Goal: Information Seeking & Learning: Check status

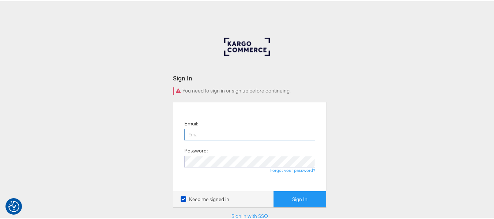
click at [233, 137] on input "email" at bounding box center [249, 134] width 131 height 12
type input "[PERSON_NAME][EMAIL_ADDRESS][DOMAIN_NAME]"
click at [273, 190] on button "Sign In" at bounding box center [299, 198] width 53 height 16
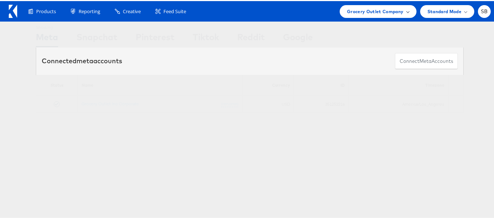
click at [371, 12] on span "Grocery Outlet Company" at bounding box center [375, 11] width 57 height 8
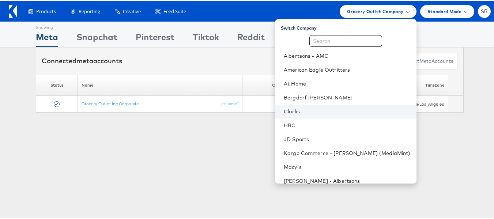
click at [308, 112] on link "Clarks" at bounding box center [347, 110] width 127 height 7
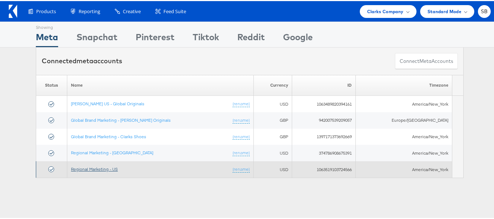
click at [92, 167] on link "Regional Marketing - US" at bounding box center [94, 167] width 47 height 5
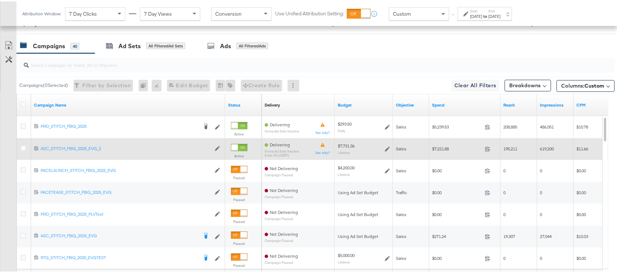
scroll to position [429, 0]
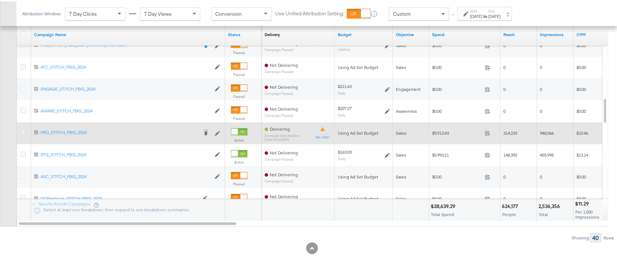
click at [22, 132] on icon at bounding box center [22, 130] width 5 height 5
click at [0, 0] on input "checkbox" at bounding box center [0, 0] width 0 height 0
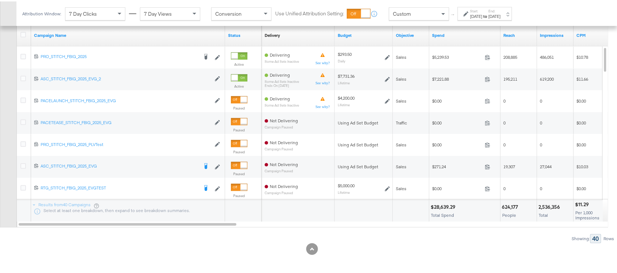
scroll to position [303, 0]
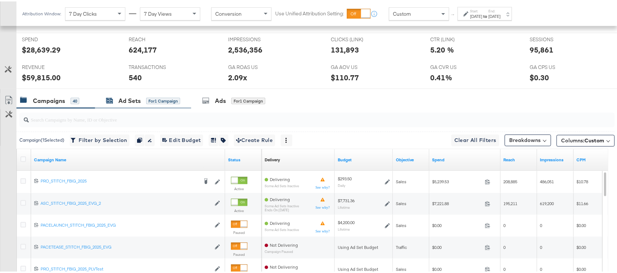
click at [127, 101] on div "Ad Sets" at bounding box center [129, 99] width 22 height 8
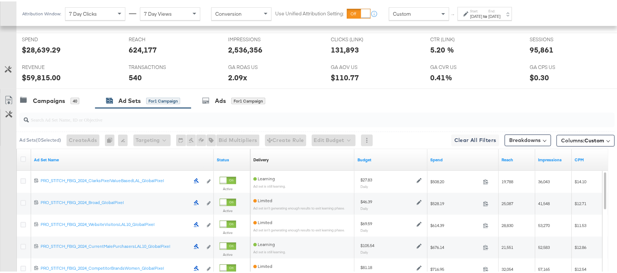
scroll to position [346, 0]
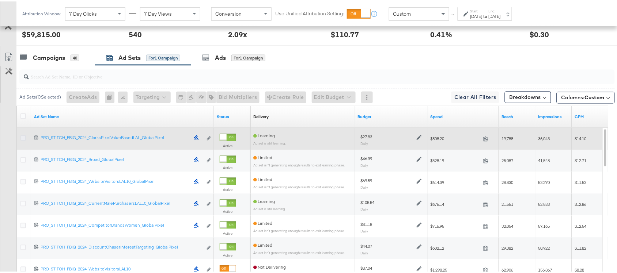
click at [22, 138] on icon at bounding box center [22, 136] width 5 height 5
click at [0, 0] on input "checkbox" at bounding box center [0, 0] width 0 height 0
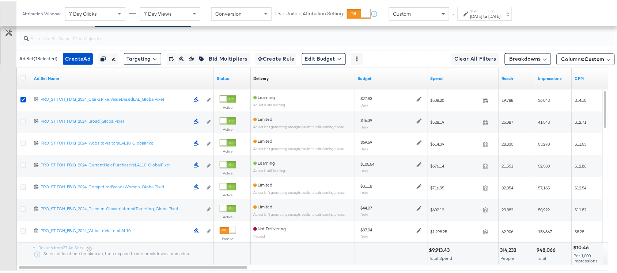
scroll to position [385, 0]
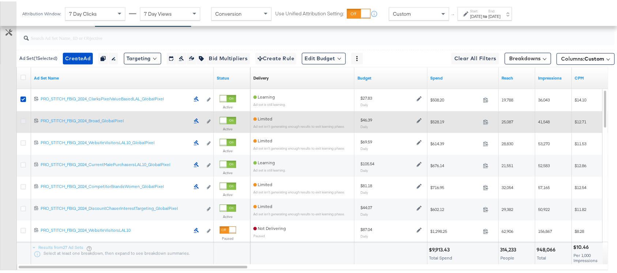
click at [23, 121] on icon at bounding box center [22, 119] width 5 height 5
click at [0, 0] on input "checkbox" at bounding box center [0, 0] width 0 height 0
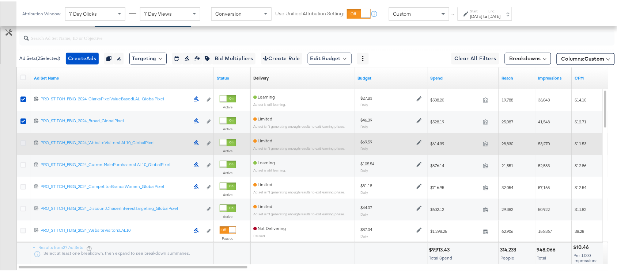
click at [22, 144] on icon at bounding box center [22, 141] width 5 height 5
click at [0, 0] on input "checkbox" at bounding box center [0, 0] width 0 height 0
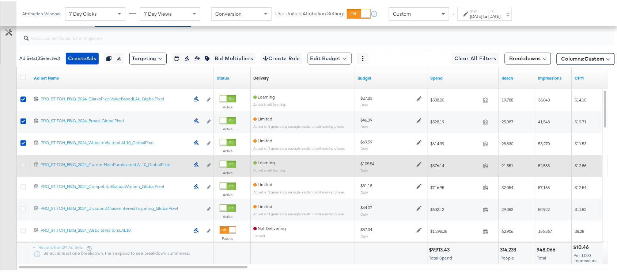
click at [22, 165] on icon at bounding box center [22, 163] width 5 height 5
click at [0, 0] on input "checkbox" at bounding box center [0, 0] width 0 height 0
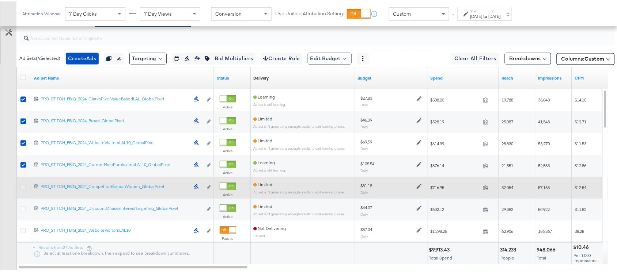
click at [21, 186] on icon at bounding box center [22, 185] width 5 height 5
click at [0, 0] on input "checkbox" at bounding box center [0, 0] width 0 height 0
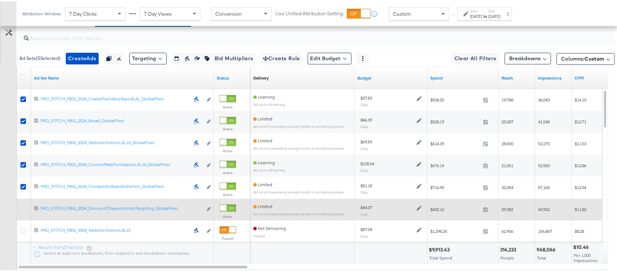
click at [22, 211] on icon at bounding box center [22, 207] width 5 height 5
click at [0, 0] on input "checkbox" at bounding box center [0, 0] width 0 height 0
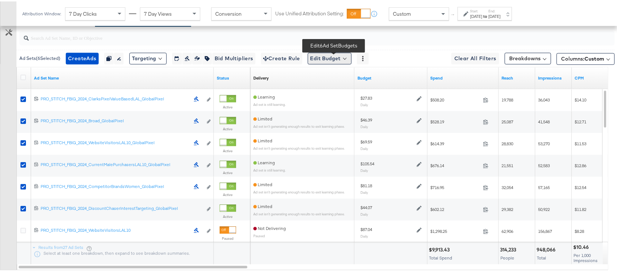
click at [315, 58] on button "Edit Budget" at bounding box center [330, 58] width 44 height 12
click at [343, 73] on span "Edit Ad Set Budget" at bounding box center [332, 77] width 42 height 10
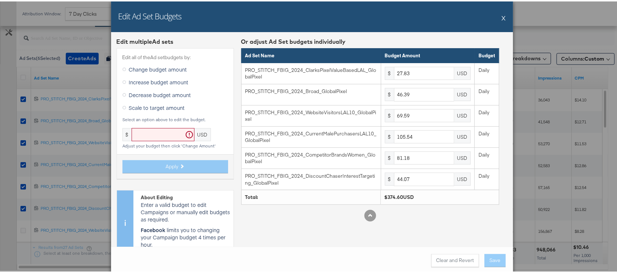
click at [154, 106] on span "Scale to target amount" at bounding box center [157, 106] width 56 height 7
click at [0, 0] on input "Scale to target amount" at bounding box center [0, 0] width 0 height 0
click at [155, 135] on input "text" at bounding box center [163, 134] width 63 height 14
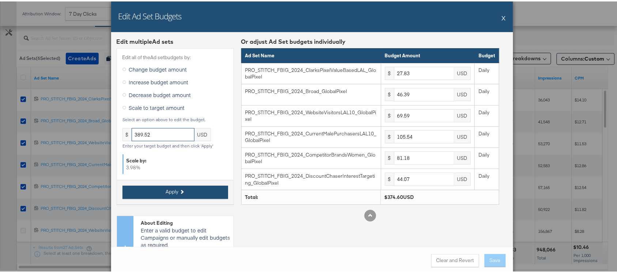
type input "389.52"
click at [144, 194] on button "Apply" at bounding box center [175, 191] width 106 height 13
type input "28.93"
type input "48.23"
type input "72.36"
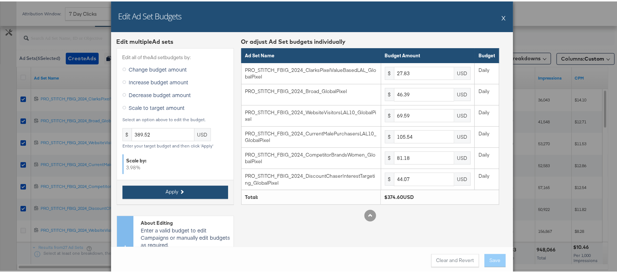
type input "109.74"
type input "84.41"
type input "45.82"
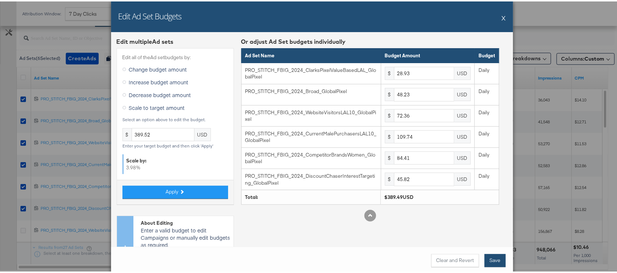
click at [493, 264] on button "Save" at bounding box center [495, 259] width 21 height 13
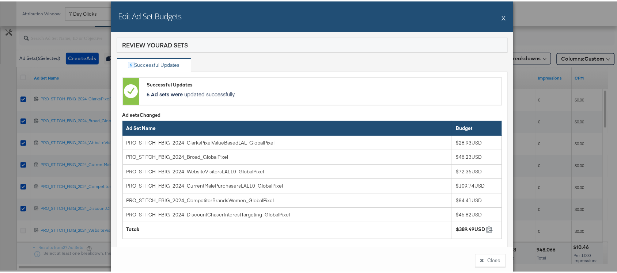
click at [497, 16] on div "Edit Ad Set Budgets X" at bounding box center [312, 15] width 402 height 31
click at [496, 17] on div "Edit Ad Set Budgets X" at bounding box center [312, 15] width 402 height 31
click at [502, 17] on button "X" at bounding box center [504, 16] width 4 height 15
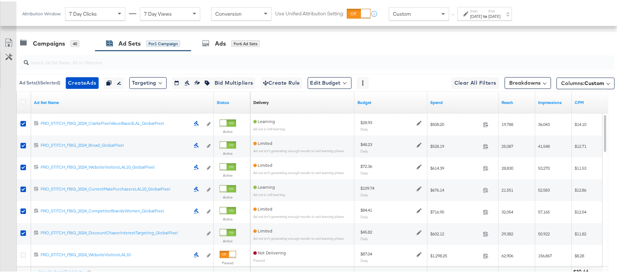
scroll to position [359, 0]
click at [46, 45] on div "Campaigns" at bounding box center [49, 43] width 32 height 8
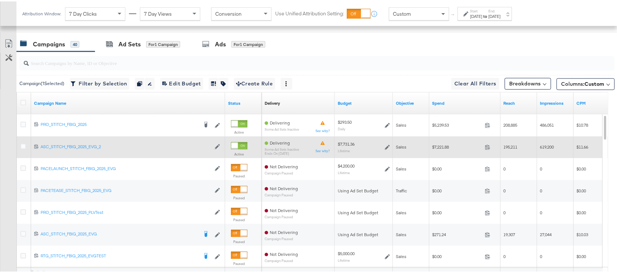
scroll to position [315, 0]
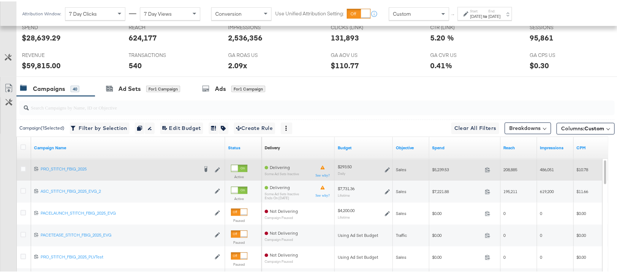
click at [386, 169] on icon at bounding box center [387, 168] width 5 height 5
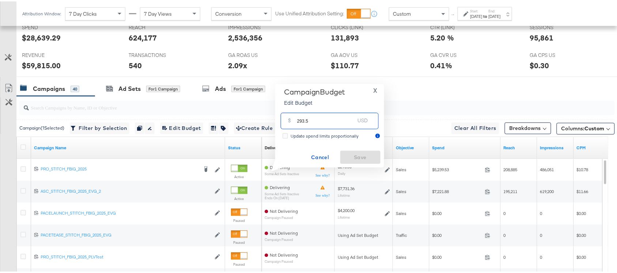
click at [317, 123] on input "293.5" at bounding box center [326, 117] width 58 height 16
paste input "$294.04"
click at [317, 123] on div "$ 293.5 USD" at bounding box center [330, 120] width 98 height 16
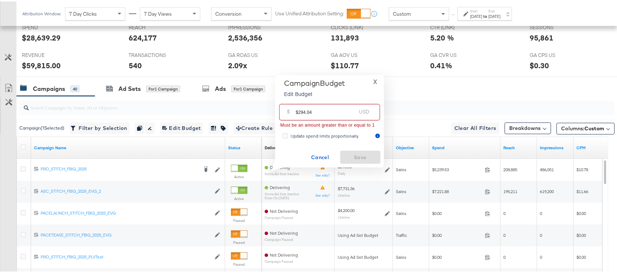
click at [299, 112] on input "$294.04" at bounding box center [326, 108] width 60 height 16
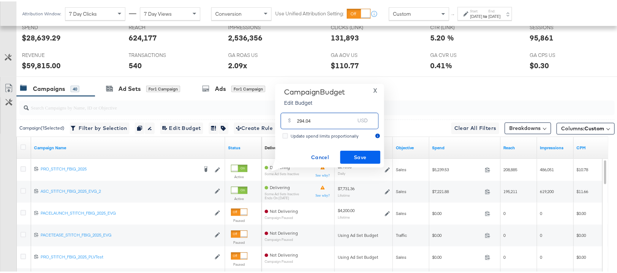
type input "294.04"
click at [355, 156] on span "Save" at bounding box center [360, 156] width 34 height 9
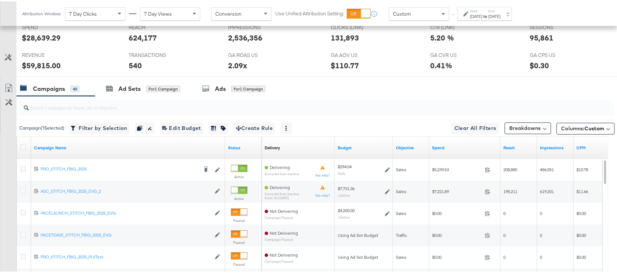
click at [373, 88] on div "Campaigns 40 Ad Sets for 1 Campaign Ads for 1 Campaign" at bounding box center [320, 88] width 608 height 16
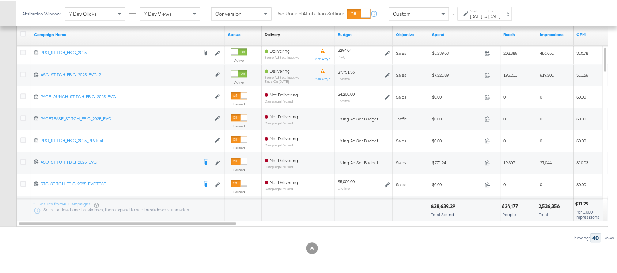
scroll to position [415, 0]
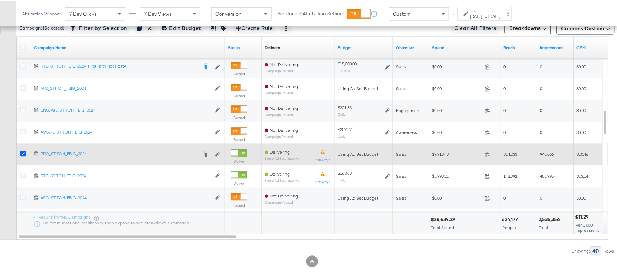
click at [24, 154] on icon at bounding box center [22, 152] width 5 height 5
click at [0, 0] on input "checkbox" at bounding box center [0, 0] width 0 height 0
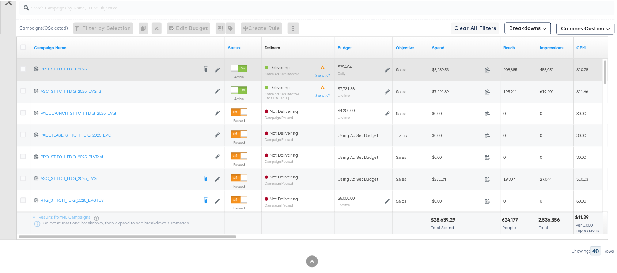
scroll to position [0, 0]
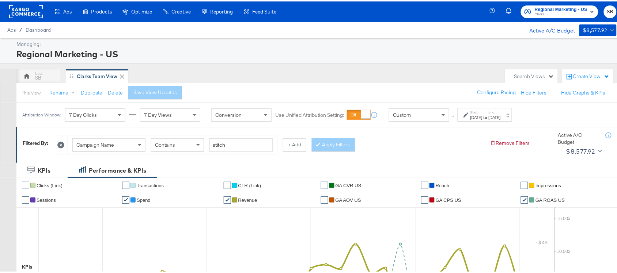
click at [412, 56] on div "Regional Marketing - US" at bounding box center [315, 52] width 599 height 12
click at [557, 15] on span "Clarks" at bounding box center [561, 13] width 53 height 6
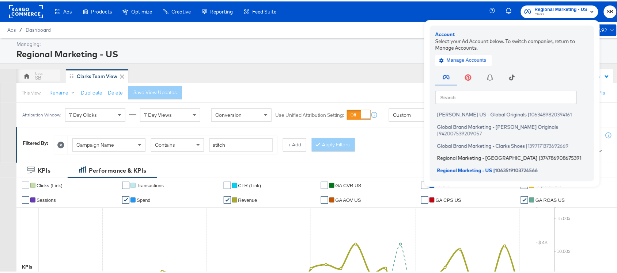
click at [459, 154] on span "Regional Marketing - [GEOGRAPHIC_DATA]" at bounding box center [487, 157] width 101 height 6
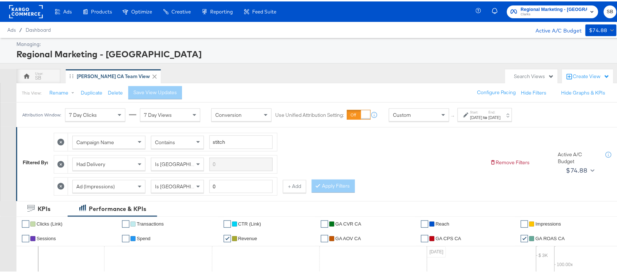
click at [483, 118] on div "[DATE]" at bounding box center [477, 116] width 12 height 6
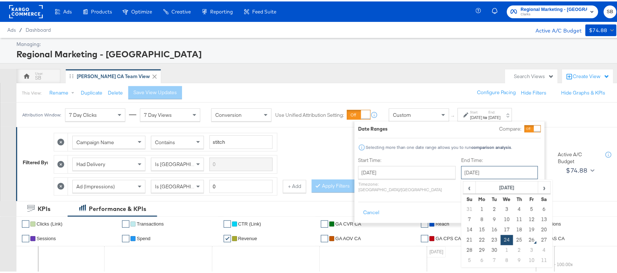
click at [478, 172] on input "[DATE]" at bounding box center [499, 171] width 77 height 13
click at [513, 236] on td "25" at bounding box center [519, 239] width 12 height 10
type input "[DATE]"
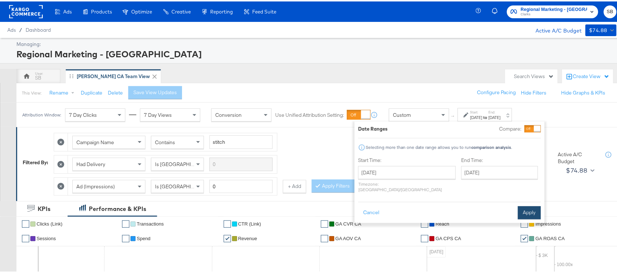
click at [526, 208] on button "Apply" at bounding box center [529, 211] width 23 height 13
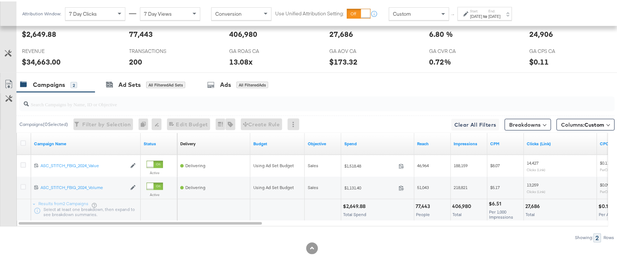
scroll to position [359, 0]
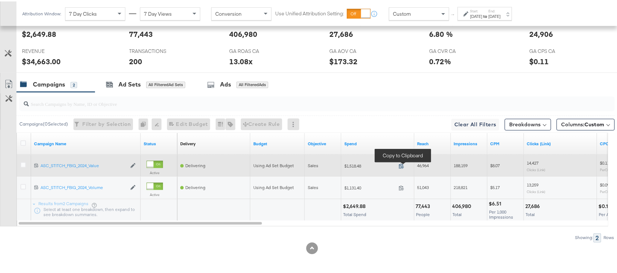
click at [401, 166] on icon at bounding box center [401, 164] width 5 height 5
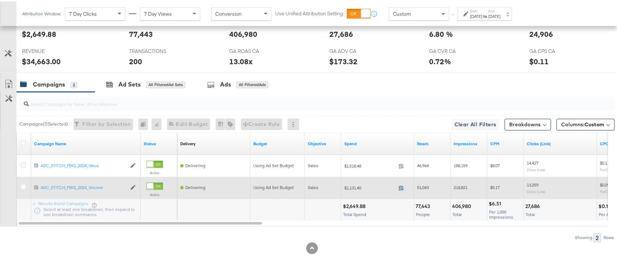
click at [403, 189] on icon at bounding box center [401, 186] width 5 height 5
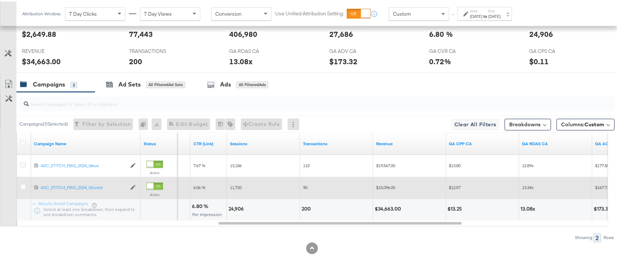
click at [238, 207] on div "24,906" at bounding box center [238, 208] width 18 height 7
copy div "24,906"
click at [238, 207] on div "24,906" at bounding box center [238, 208] width 18 height 7
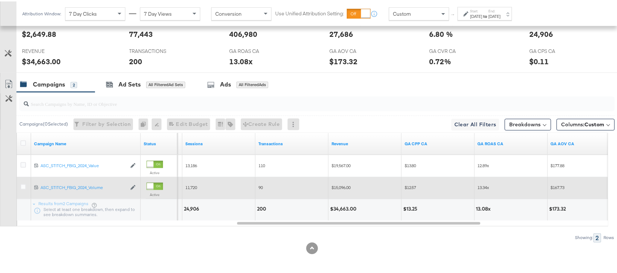
click at [346, 209] on div "$34,663.00" at bounding box center [344, 208] width 29 height 7
copy div "34,663.00"
click at [346, 209] on div "$34,663.00" at bounding box center [344, 208] width 29 height 7
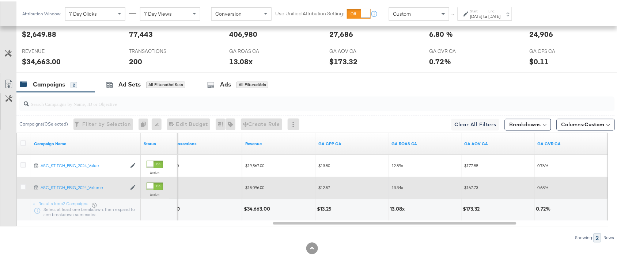
click at [397, 208] on div "13.08x" at bounding box center [398, 208] width 17 height 7
copy div "13.08"
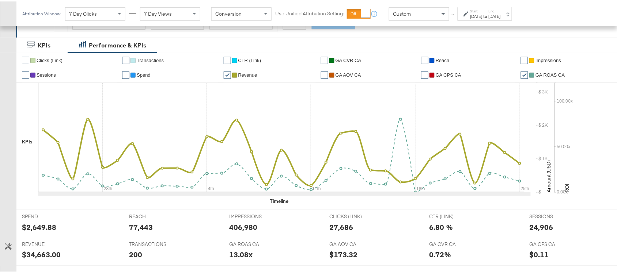
scroll to position [145, 0]
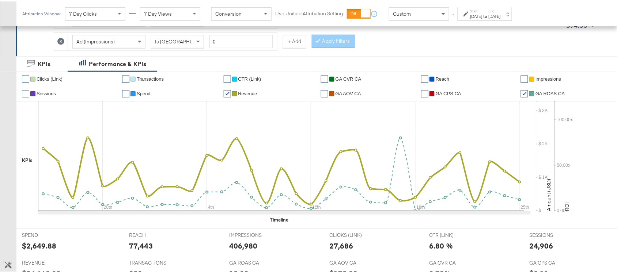
click at [501, 18] on div "Sep 25th 2025" at bounding box center [495, 15] width 12 height 6
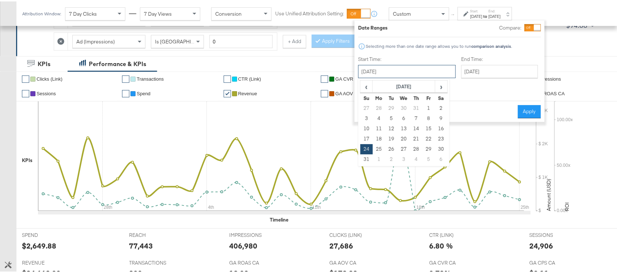
click at [415, 68] on input "August 24th 2025" at bounding box center [407, 70] width 98 height 13
click at [438, 85] on span "›" at bounding box center [441, 85] width 11 height 11
click at [401, 137] on td "24" at bounding box center [404, 138] width 12 height 10
type input "September 24th 2025"
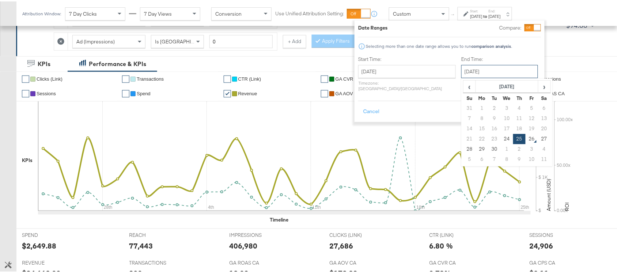
click at [465, 68] on input "September 25th 2025" at bounding box center [499, 70] width 77 height 13
click at [501, 140] on td "24" at bounding box center [507, 138] width 12 height 10
type input "September 24th 2025"
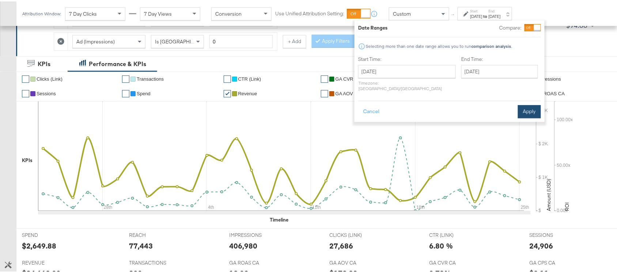
click at [528, 105] on button "Apply" at bounding box center [529, 110] width 23 height 13
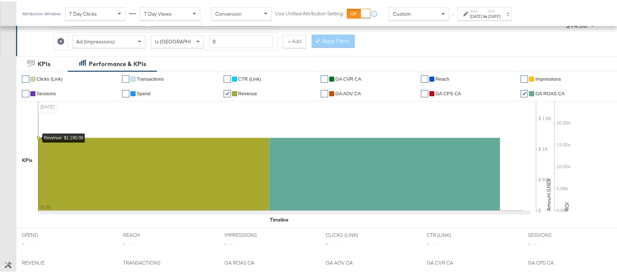
scroll to position [359, 0]
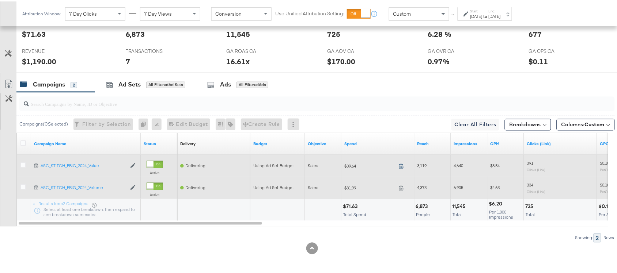
click at [403, 167] on icon at bounding box center [401, 164] width 5 height 5
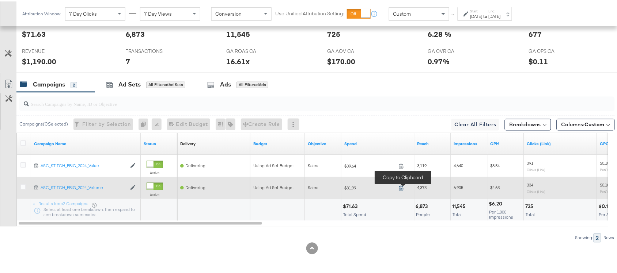
click at [404, 186] on icon at bounding box center [401, 186] width 5 height 5
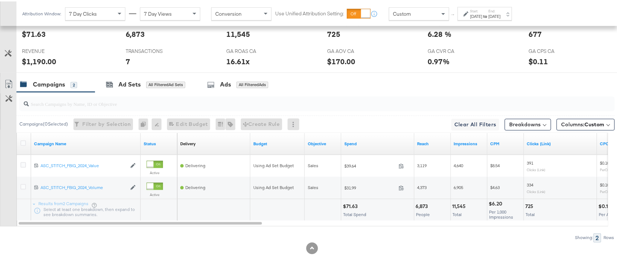
click at [349, 204] on div "$71.63" at bounding box center [351, 205] width 17 height 7
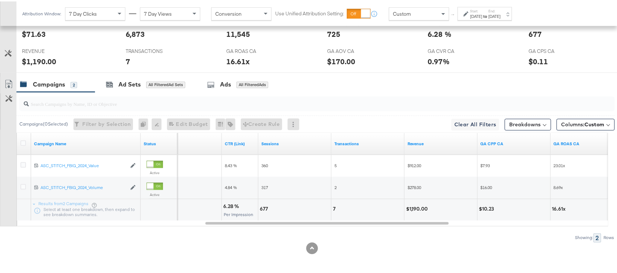
click at [418, 208] on div "$1,190.00" at bounding box center [418, 208] width 24 height 7
copy div "1,190.00"
click at [418, 208] on div "$1,190.00" at bounding box center [418, 208] width 24 height 7
click at [483, 14] on div "Sep 24th 2025" at bounding box center [477, 15] width 12 height 6
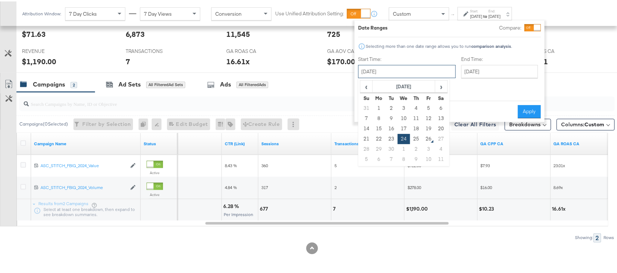
click at [414, 70] on input "September 24th 2025" at bounding box center [407, 70] width 98 height 13
click at [416, 137] on td "25" at bounding box center [416, 138] width 12 height 10
type input "September 25th 2025"
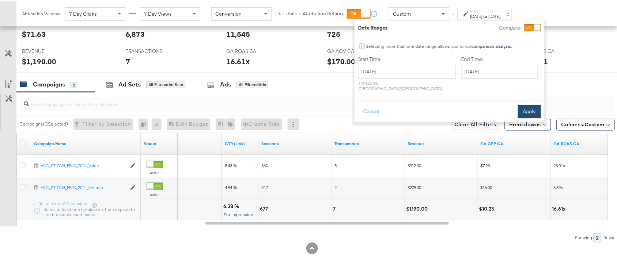
click at [525, 106] on button "Apply" at bounding box center [529, 110] width 23 height 13
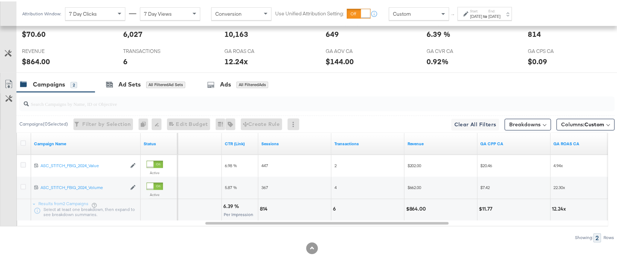
click at [414, 204] on div "$864.00" at bounding box center [441, 209] width 73 height 22
copy div "864.00"
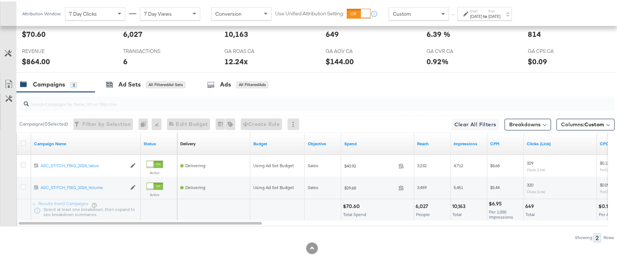
click at [348, 208] on div "$70.60" at bounding box center [352, 205] width 19 height 7
copy div "70.60"
click at [348, 208] on div "$70.60" at bounding box center [352, 205] width 19 height 7
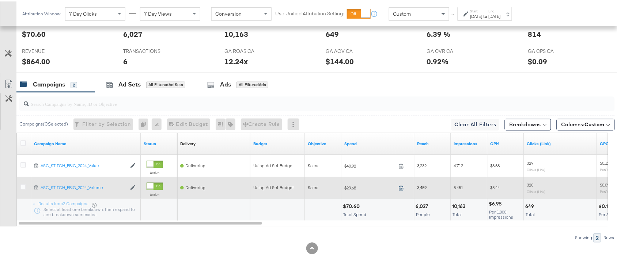
click at [401, 188] on icon at bounding box center [401, 186] width 5 height 5
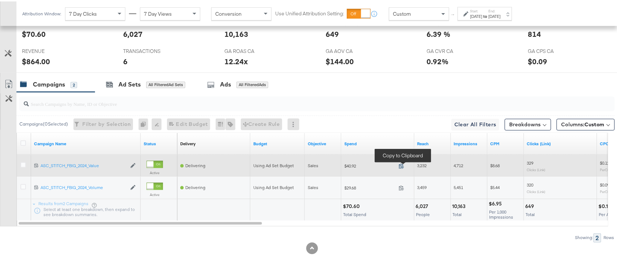
click at [403, 165] on icon at bounding box center [401, 165] width 5 height 5
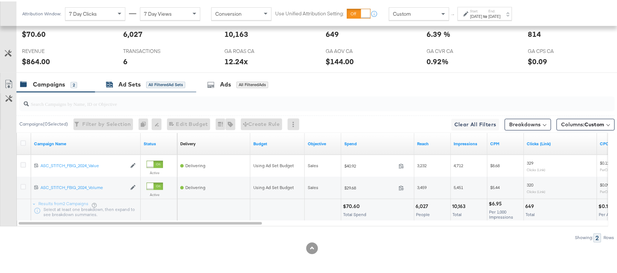
click at [123, 84] on div "Ad Sets" at bounding box center [129, 83] width 22 height 8
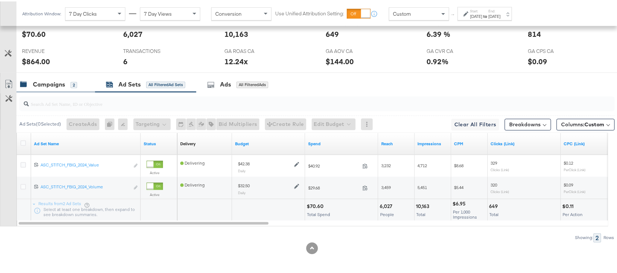
click at [50, 86] on div "Campaigns" at bounding box center [49, 83] width 32 height 8
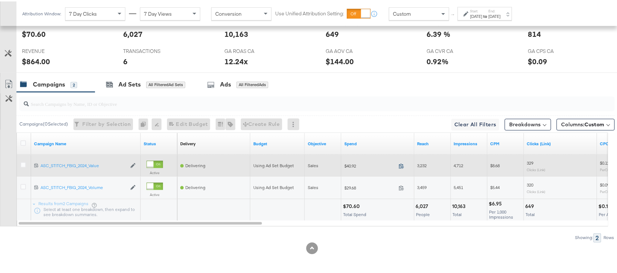
click at [401, 166] on icon at bounding box center [401, 164] width 5 height 5
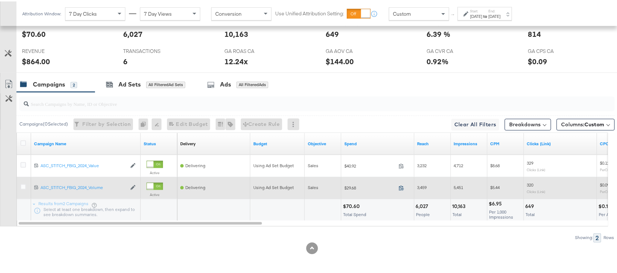
click at [401, 187] on icon at bounding box center [401, 186] width 5 height 5
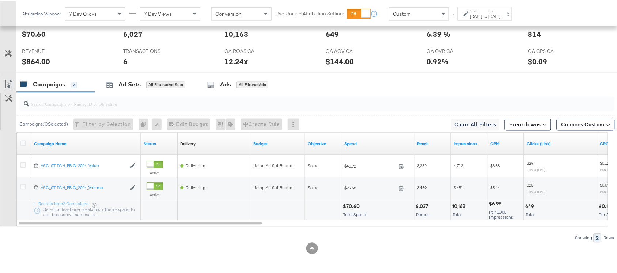
scroll to position [0, 0]
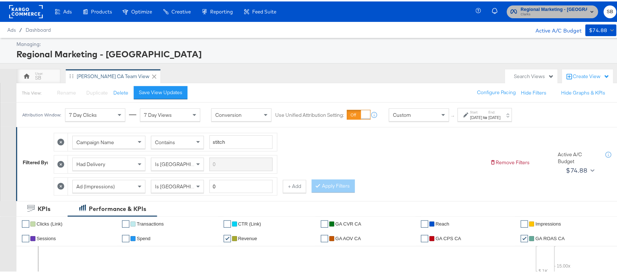
click at [571, 10] on span "Regional Marketing - [GEOGRAPHIC_DATA]" at bounding box center [554, 8] width 67 height 8
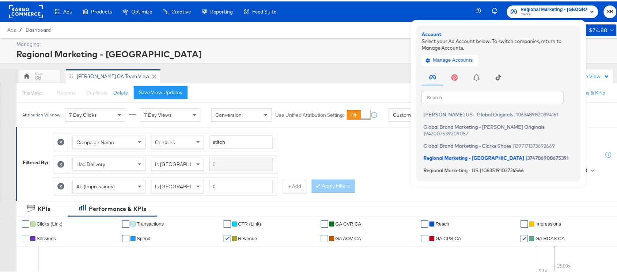
click at [444, 166] on span "Regional Marketing - US" at bounding box center [451, 169] width 55 height 6
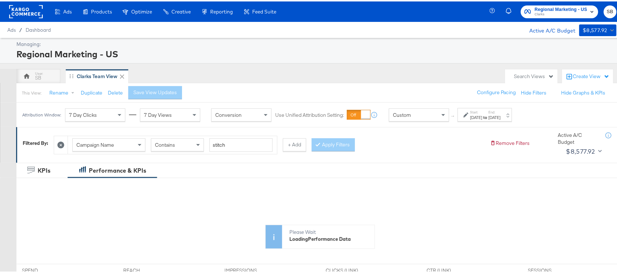
click at [483, 114] on div "[DATE]" at bounding box center [477, 116] width 12 height 6
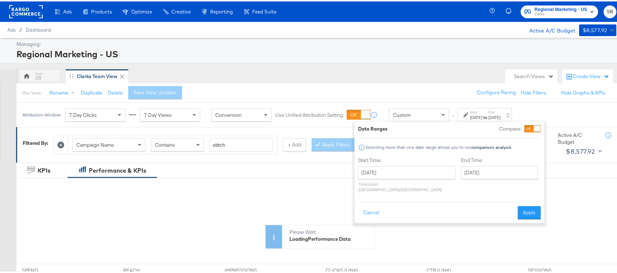
drag, startPoint x: 411, startPoint y: 163, endPoint x: 419, endPoint y: 175, distance: 13.8
click at [419, 175] on div "Start Time: [DATE] ‹ [DATE] › Su Mo Tu We Th Fr Sa 27 28 29 30 31 1 2 3 4 5 6 7…" at bounding box center [407, 175] width 98 height 39
click at [419, 175] on input "[DATE]" at bounding box center [407, 171] width 98 height 13
click at [441, 190] on span "›" at bounding box center [441, 186] width 11 height 11
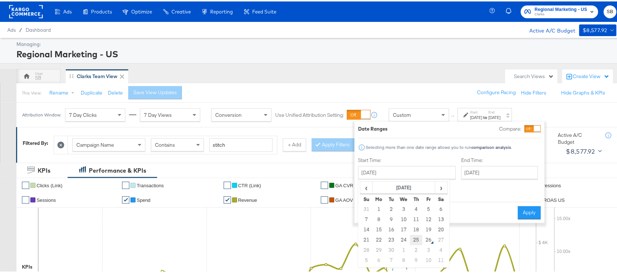
click at [416, 240] on td "25" at bounding box center [416, 239] width 12 height 10
type input "September 25th 2025"
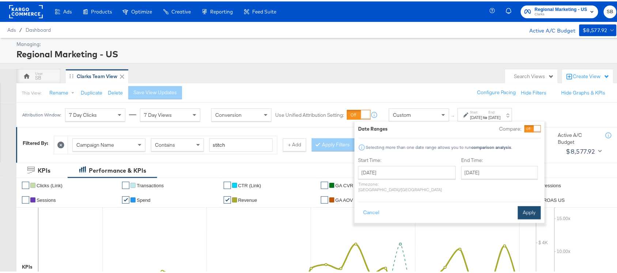
click at [531, 205] on button "Apply" at bounding box center [529, 211] width 23 height 13
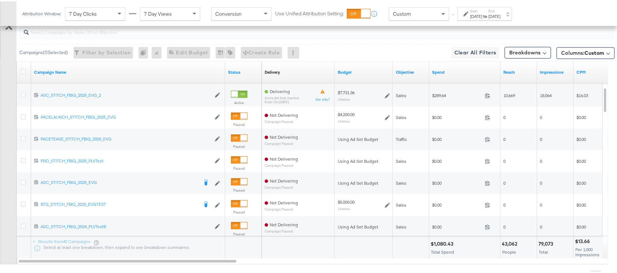
scroll to position [392, 0]
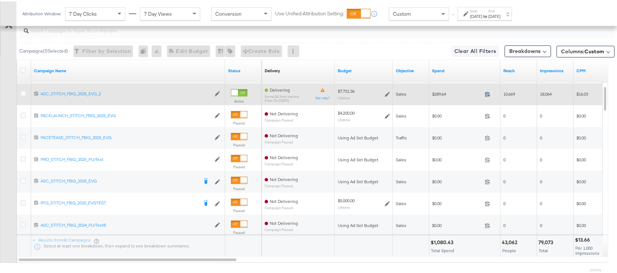
click at [487, 95] on icon at bounding box center [487, 92] width 5 height 5
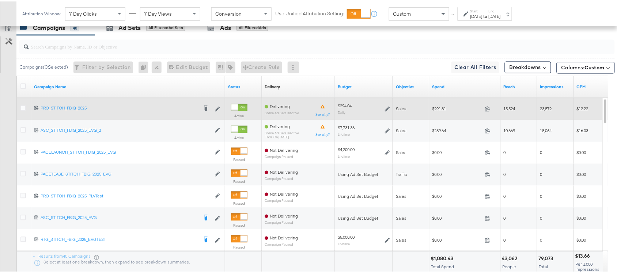
scroll to position [372, 0]
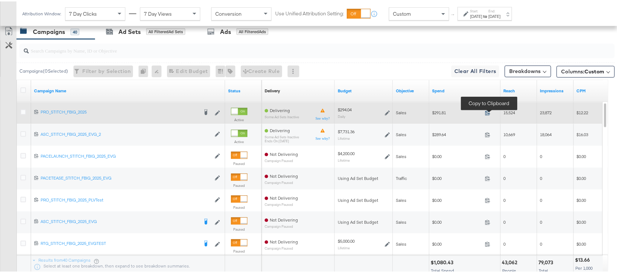
click at [487, 112] on icon at bounding box center [487, 111] width 5 height 5
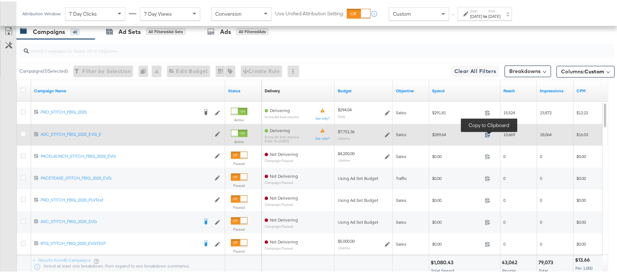
click at [487, 132] on icon at bounding box center [487, 133] width 5 height 5
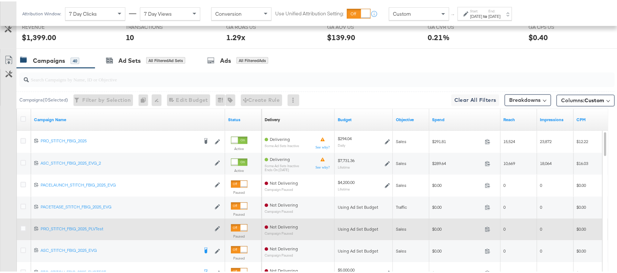
scroll to position [337, 0]
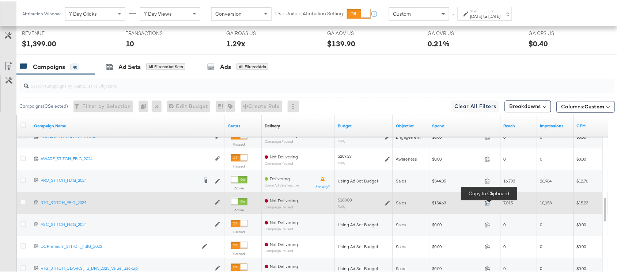
click at [490, 202] on icon at bounding box center [487, 201] width 5 height 5
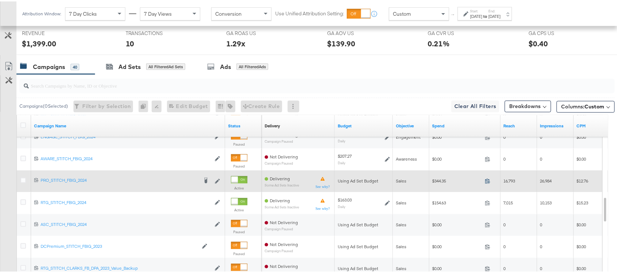
click at [488, 182] on icon at bounding box center [487, 179] width 5 height 5
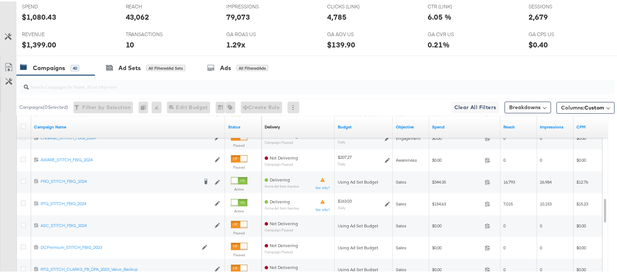
scroll to position [0, 0]
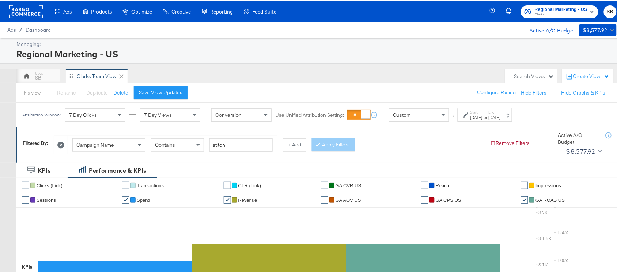
click at [483, 118] on div "Sep 25th 2025" at bounding box center [477, 116] width 12 height 6
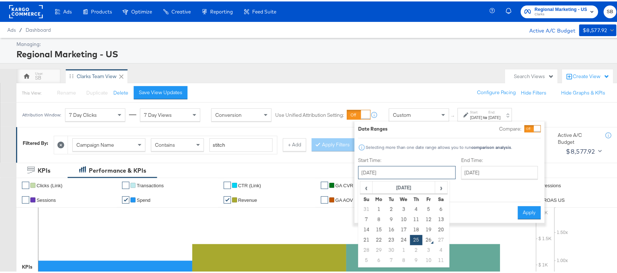
click at [407, 172] on input "September 25th 2025" at bounding box center [407, 171] width 98 height 13
click at [401, 240] on td "24" at bounding box center [404, 239] width 12 height 10
type input "September 24th 2025"
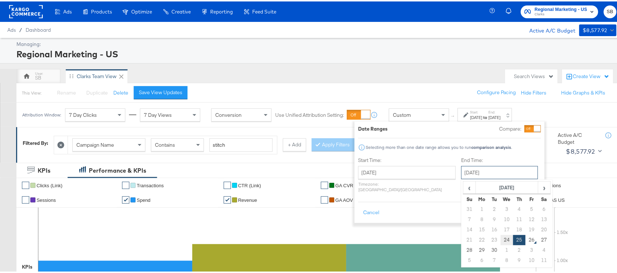
drag, startPoint x: 480, startPoint y: 169, endPoint x: 486, endPoint y: 240, distance: 71.2
click at [486, 178] on div "September 25th 2025 ‹ September 2025 › Su Mo Tu We Th Fr Sa 31 1 2 3 4 5 6 7 8 …" at bounding box center [499, 171] width 77 height 13
click at [501, 240] on td "24" at bounding box center [507, 239] width 12 height 10
type input "[DATE]"
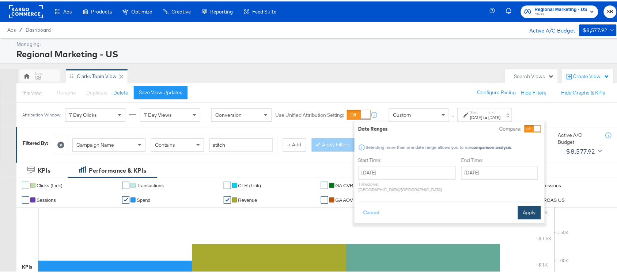
click at [528, 205] on button "Apply" at bounding box center [529, 211] width 23 height 13
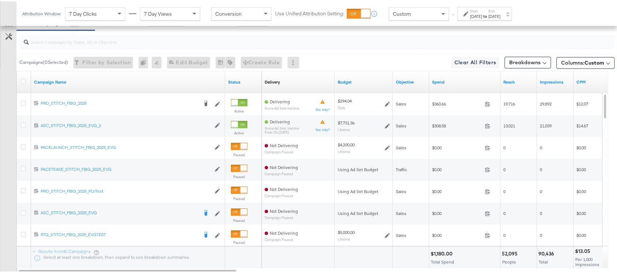
scroll to position [381, 0]
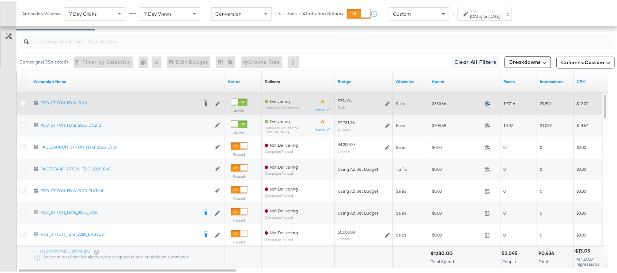
click at [487, 102] on icon at bounding box center [487, 102] width 5 height 5
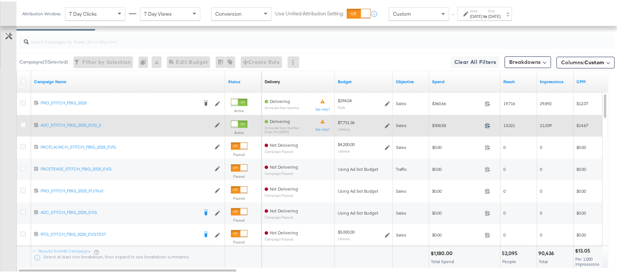
click at [487, 123] on icon at bounding box center [487, 124] width 5 height 5
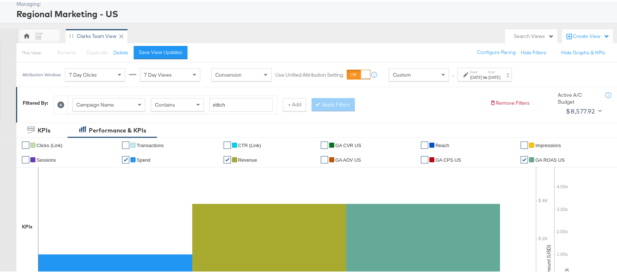
scroll to position [0, 0]
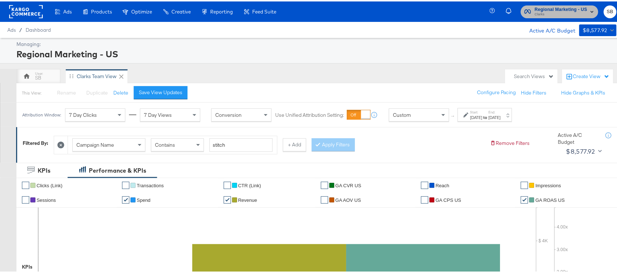
click at [547, 12] on span "Clarks" at bounding box center [561, 13] width 53 height 6
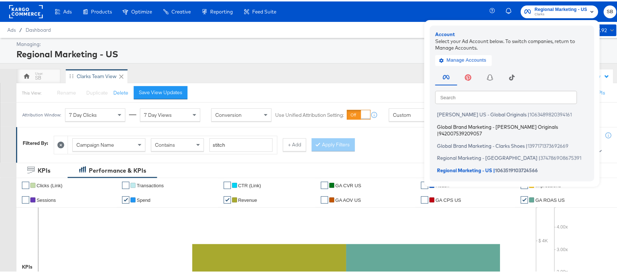
click at [459, 125] on span "Global Brand Marketing - [PERSON_NAME] Originals" at bounding box center [497, 125] width 121 height 6
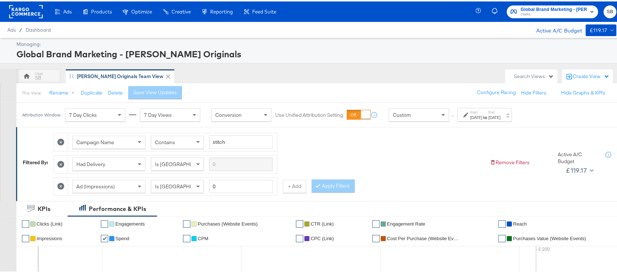
click at [501, 117] on div "[DATE]" at bounding box center [495, 116] width 12 height 6
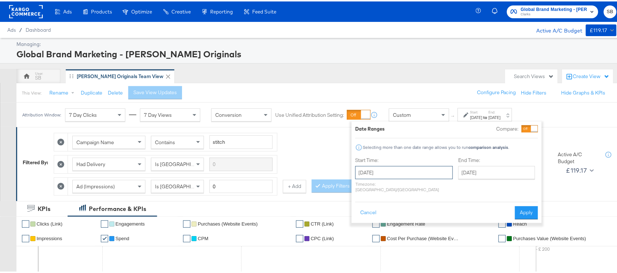
click at [419, 170] on input "[DATE]" at bounding box center [404, 171] width 98 height 13
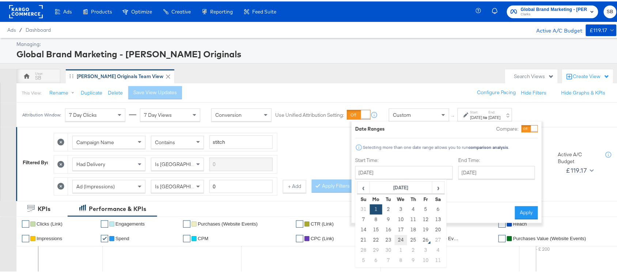
click at [395, 238] on td "24" at bounding box center [401, 239] width 12 height 10
type input "September 24th 2025"
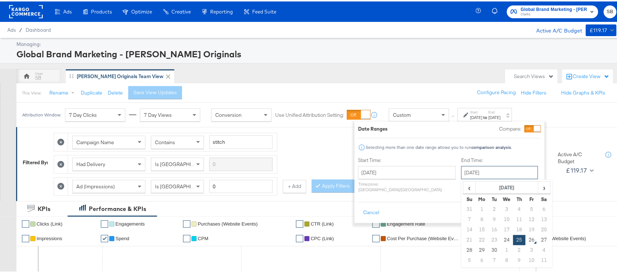
click at [470, 173] on input "September 25th 2025" at bounding box center [499, 171] width 77 height 13
click at [501, 239] on td "24" at bounding box center [507, 239] width 12 height 10
type input "September 24th 2025"
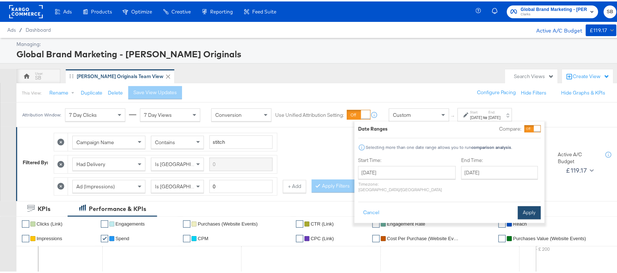
click at [528, 205] on button "Apply" at bounding box center [529, 211] width 23 height 13
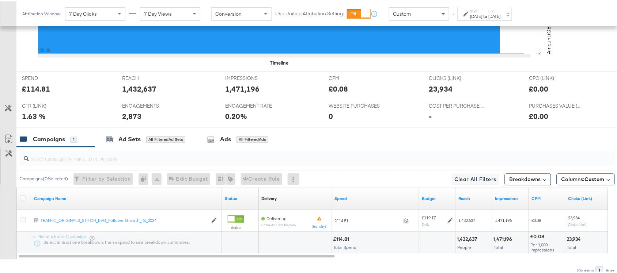
scroll to position [337, 0]
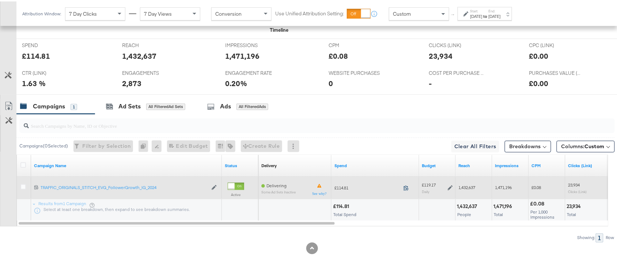
click at [405, 187] on icon at bounding box center [406, 186] width 5 height 5
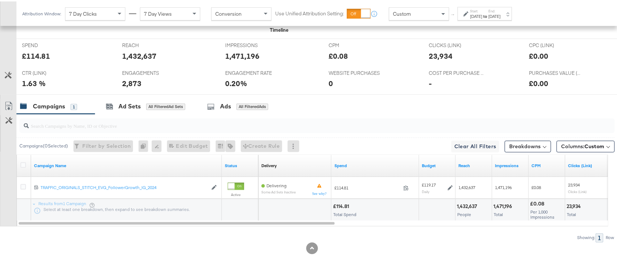
click at [500, 11] on div "Start: Sep 24th 2025 to End: Sep 24th 2025" at bounding box center [486, 12] width 30 height 11
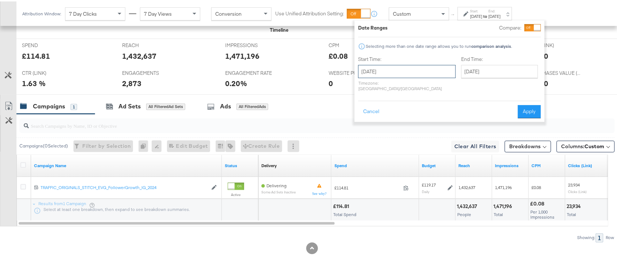
click at [410, 73] on input "September 24th 2025" at bounding box center [407, 70] width 98 height 13
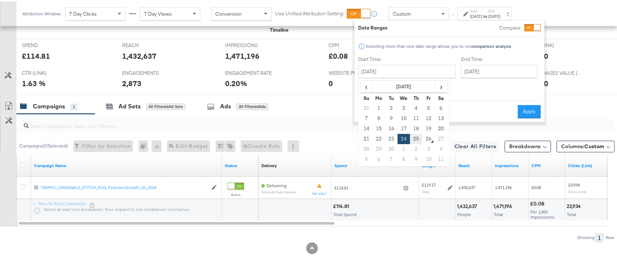
click at [412, 141] on td "25" at bounding box center [416, 138] width 12 height 10
type input "[DATE]"
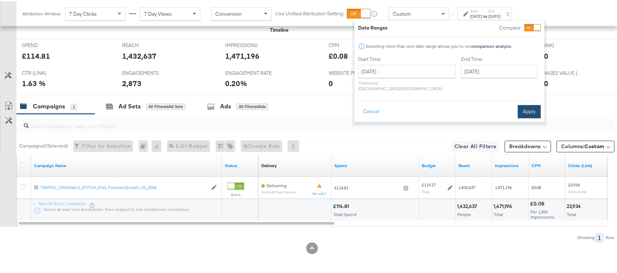
click at [531, 104] on button "Apply" at bounding box center [529, 110] width 23 height 13
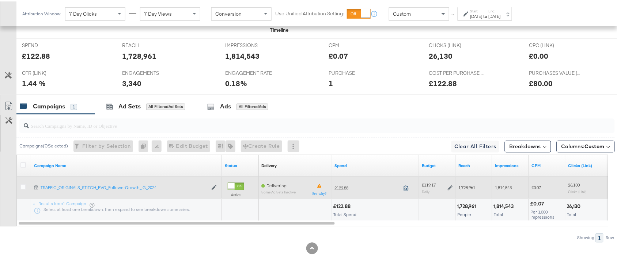
click at [407, 188] on icon at bounding box center [406, 187] width 5 height 5
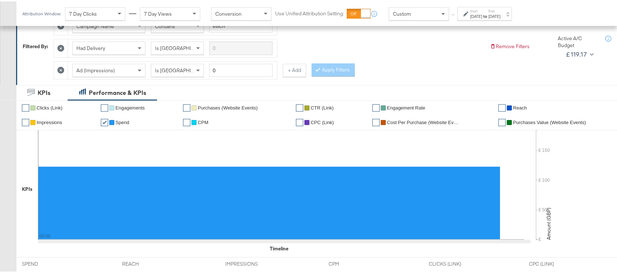
scroll to position [0, 0]
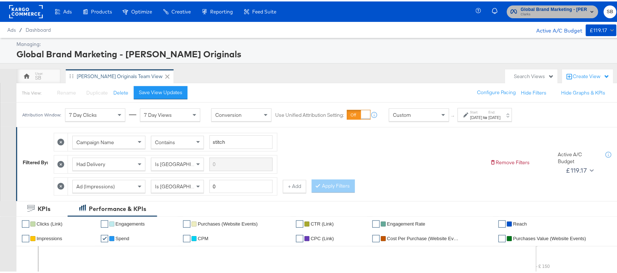
click at [548, 6] on span "Global Brand Marketing - [PERSON_NAME] Originals" at bounding box center [554, 8] width 67 height 8
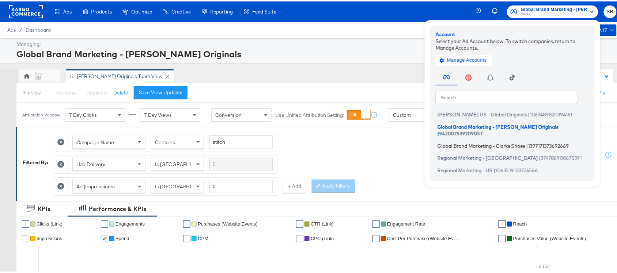
click at [464, 141] on span "Global Brand Marketing - Clarks Shoes" at bounding box center [482, 144] width 88 height 6
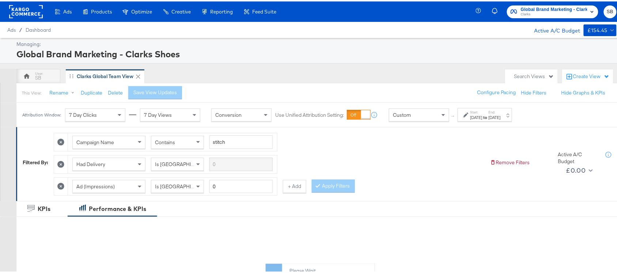
click at [498, 120] on div "Start: Sep 1st 2025 to End: Sep 25th 2025" at bounding box center [485, 114] width 54 height 14
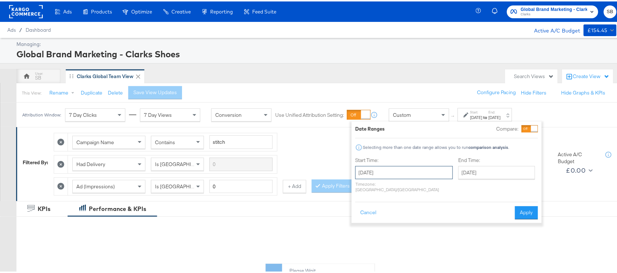
click at [407, 172] on input "September 1st 2025" at bounding box center [404, 171] width 98 height 13
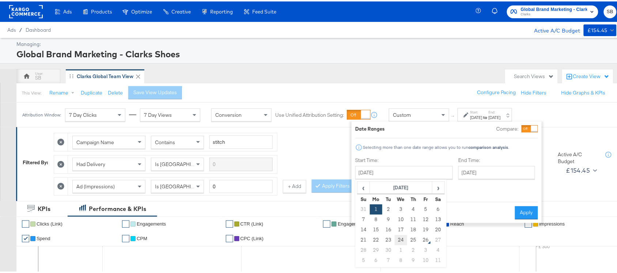
click at [400, 241] on td "24" at bounding box center [401, 239] width 12 height 10
type input "September 24th 2025"
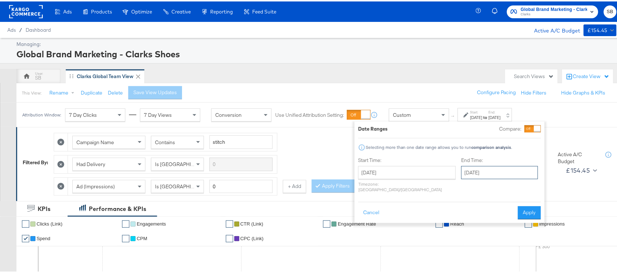
click at [482, 171] on input "September 25th 2025" at bounding box center [499, 171] width 77 height 13
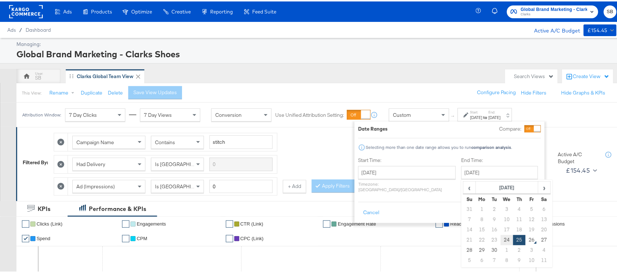
click at [501, 238] on td "24" at bounding box center [507, 239] width 12 height 10
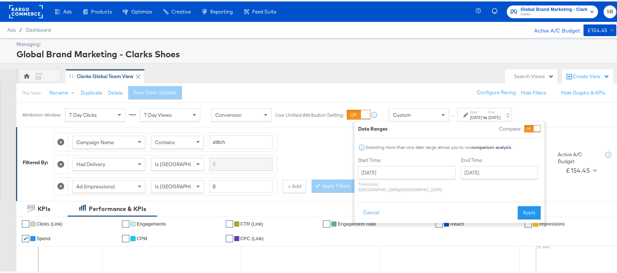
type input "September 24th 2025"
click at [530, 206] on button "Apply" at bounding box center [529, 211] width 23 height 13
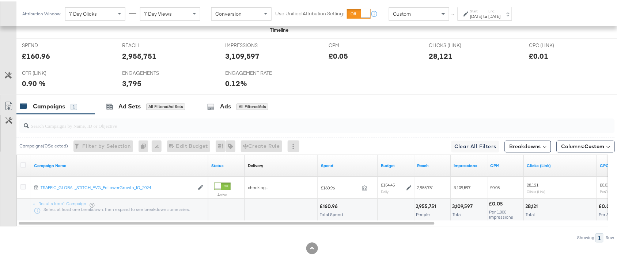
scroll to position [337, 0]
click at [483, 14] on div "Sep 24th 2025" at bounding box center [477, 15] width 12 height 6
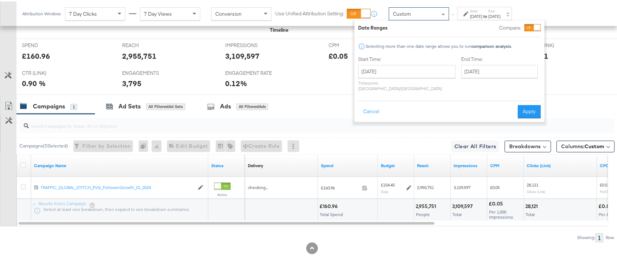
click at [412, 10] on div "Custom" at bounding box center [419, 12] width 60 height 12
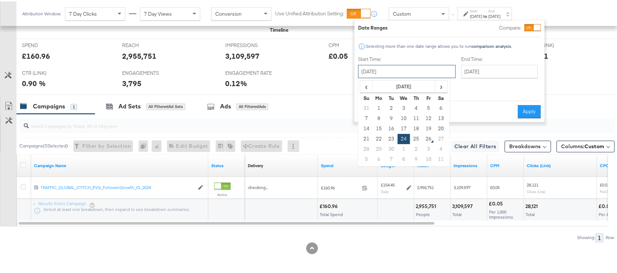
click at [401, 69] on input "September 24th 2025" at bounding box center [407, 70] width 98 height 13
click at [417, 136] on td "25" at bounding box center [416, 138] width 12 height 10
type input "September 25th 2025"
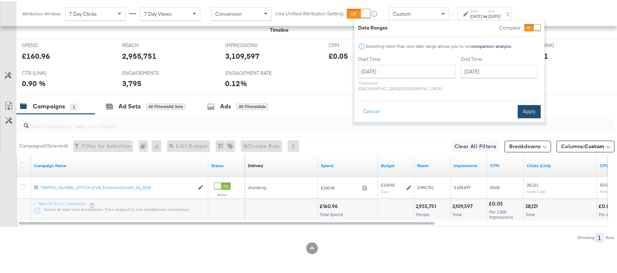
click at [531, 110] on button "Apply" at bounding box center [529, 110] width 23 height 13
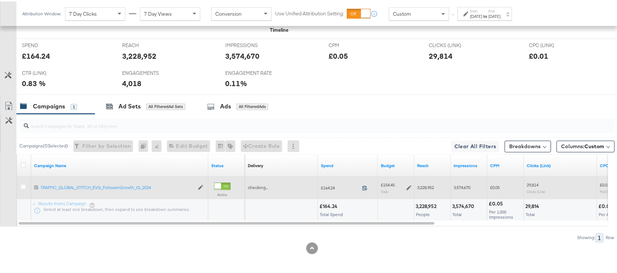
click at [366, 187] on icon at bounding box center [364, 186] width 5 height 5
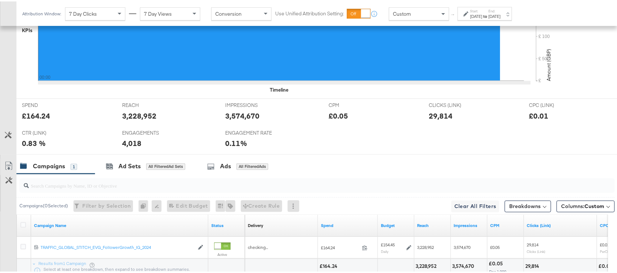
scroll to position [277, 0]
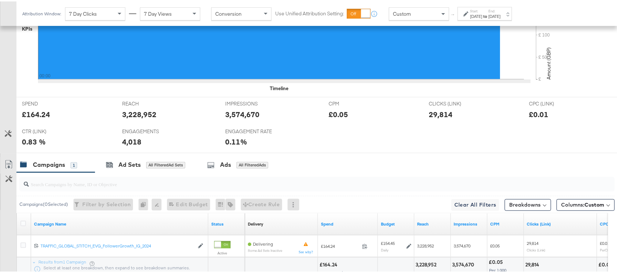
click at [483, 11] on label "Start:" at bounding box center [477, 9] width 12 height 5
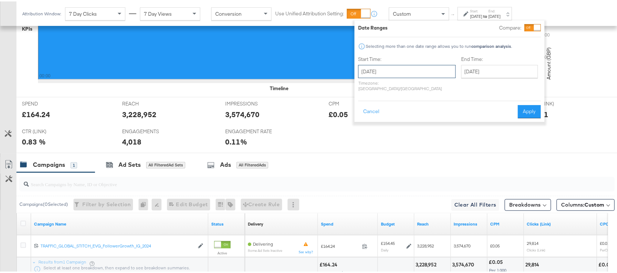
click at [408, 69] on input "September 25th 2025" at bounding box center [407, 70] width 98 height 13
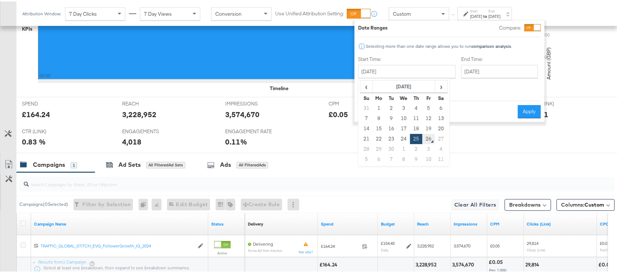
click at [428, 136] on td "26" at bounding box center [429, 138] width 12 height 10
type input "September 26th 2025"
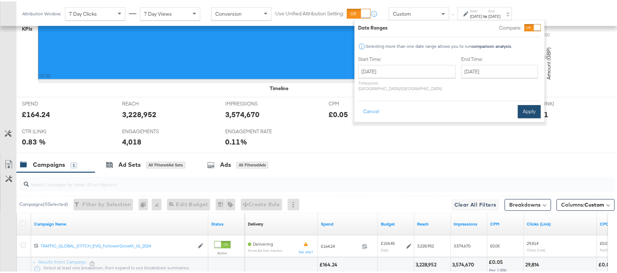
click at [530, 104] on button "Apply" at bounding box center [529, 110] width 23 height 13
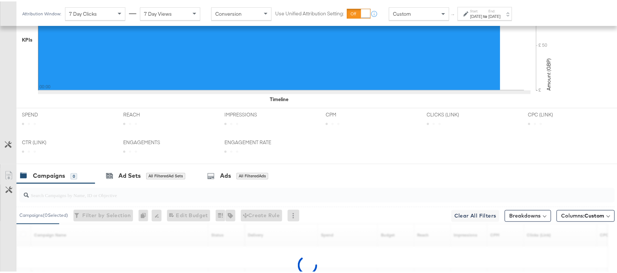
scroll to position [337, 0]
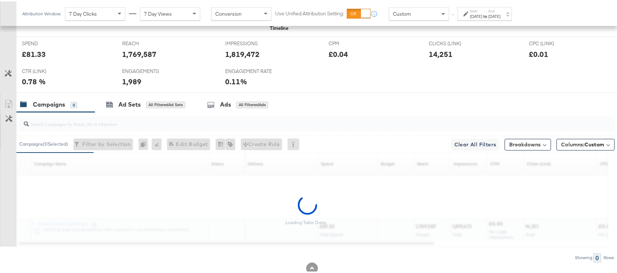
click at [30, 56] on div "£81.33" at bounding box center [34, 53] width 24 height 11
copy div "81.33"
click at [30, 56] on div "£81.33" at bounding box center [34, 53] width 24 height 11
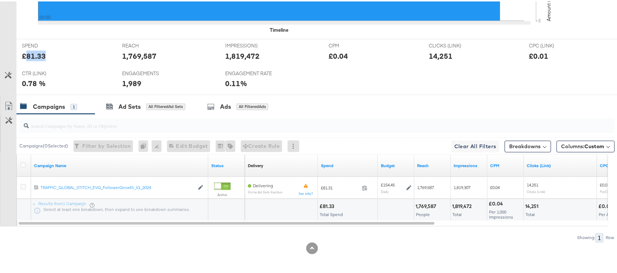
scroll to position [0, 0]
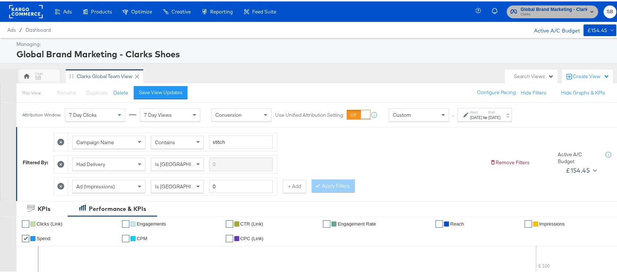
click at [560, 12] on span "Clarks" at bounding box center [554, 13] width 67 height 6
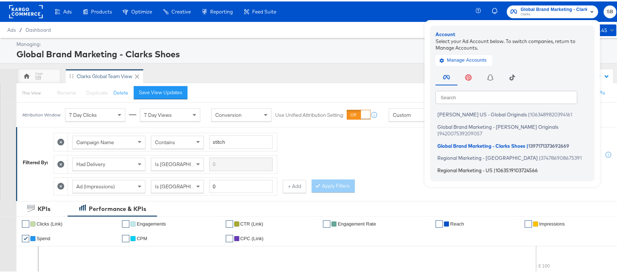
click at [452, 166] on span "Regional Marketing - US" at bounding box center [465, 169] width 55 height 6
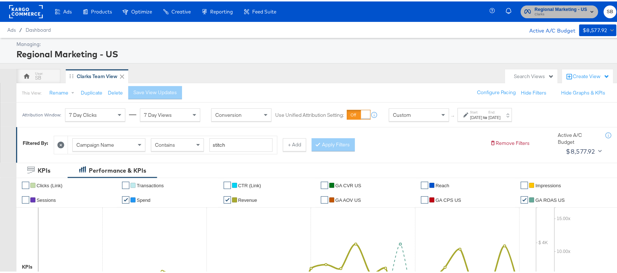
click at [561, 4] on button "Regional Marketing - US Clarks" at bounding box center [560, 10] width 78 height 13
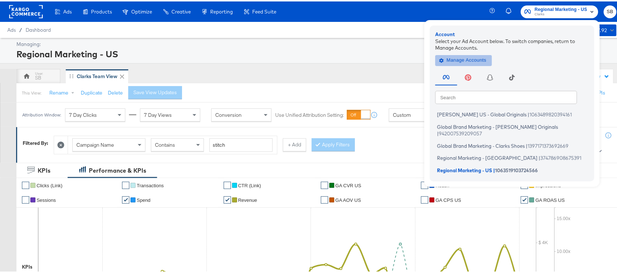
click at [456, 56] on span "Manage Accounts" at bounding box center [464, 59] width 46 height 8
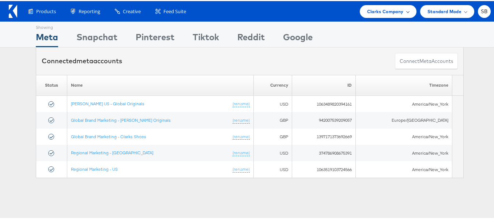
click at [381, 4] on div "Clarks Company" at bounding box center [388, 10] width 57 height 13
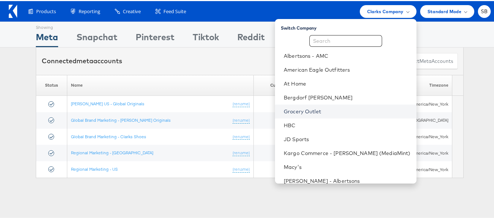
click at [314, 114] on link "Grocery Outlet" at bounding box center [347, 110] width 127 height 7
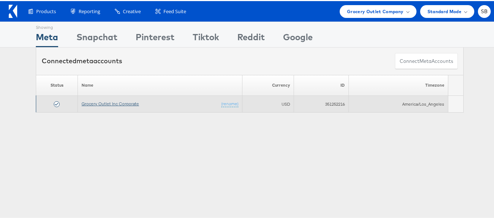
click at [110, 103] on link "Grocery Outlet Inc Corporate" at bounding box center [110, 102] width 57 height 5
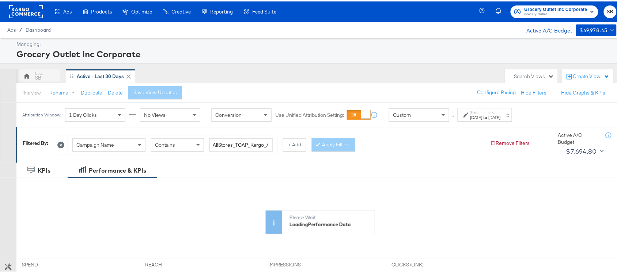
click at [501, 109] on label "End:" at bounding box center [495, 111] width 12 height 5
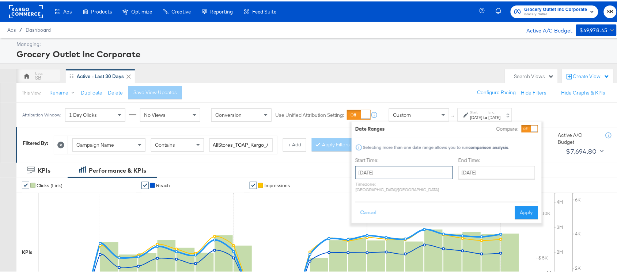
click at [413, 176] on input "[DATE]" at bounding box center [404, 171] width 98 height 13
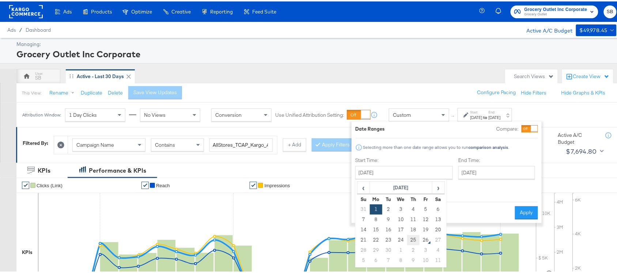
click at [410, 238] on td "25" at bounding box center [413, 239] width 12 height 10
type input "[DATE]"
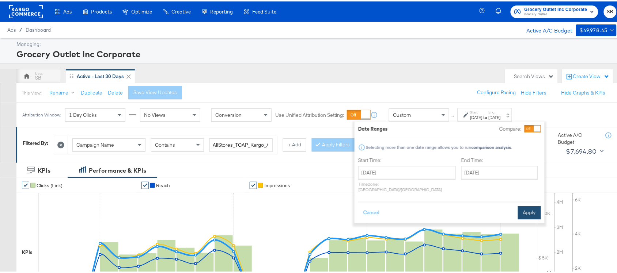
click at [527, 205] on button "Apply" at bounding box center [529, 211] width 23 height 13
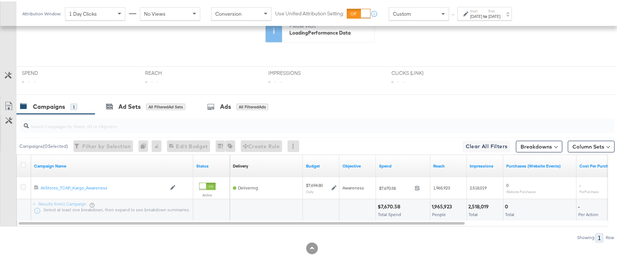
scroll to position [255, 0]
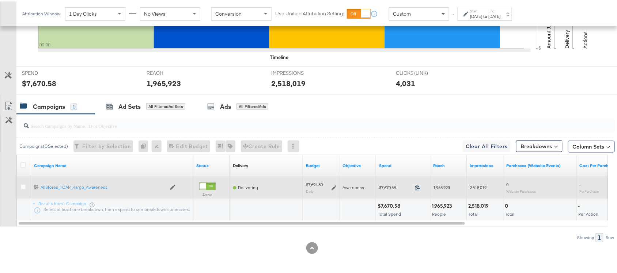
click at [417, 189] on icon at bounding box center [417, 186] width 5 height 5
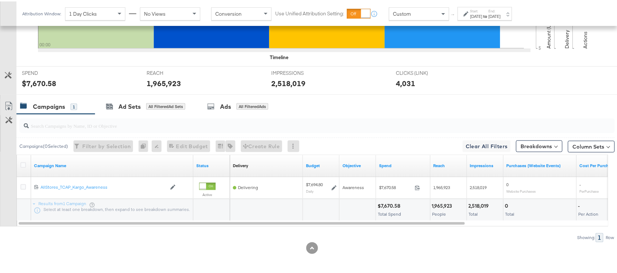
click at [489, 12] on strong "to" at bounding box center [486, 14] width 6 height 5
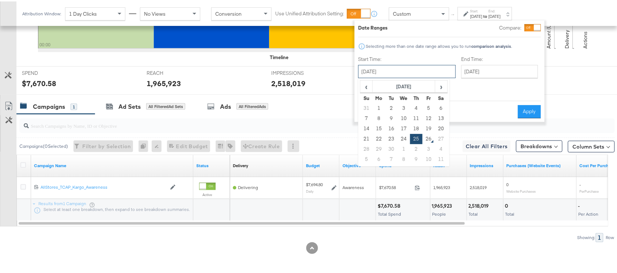
click at [422, 70] on input "[DATE]" at bounding box center [407, 70] width 98 height 13
click at [427, 141] on td "26" at bounding box center [429, 138] width 12 height 10
type input "[DATE]"
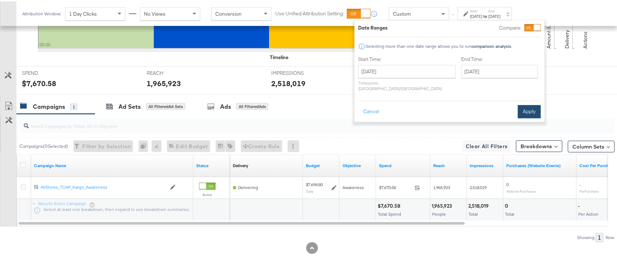
click at [529, 104] on button "Apply" at bounding box center [529, 110] width 23 height 13
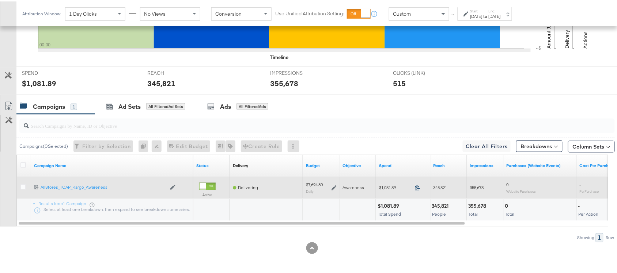
click at [418, 188] on icon at bounding box center [417, 186] width 5 height 5
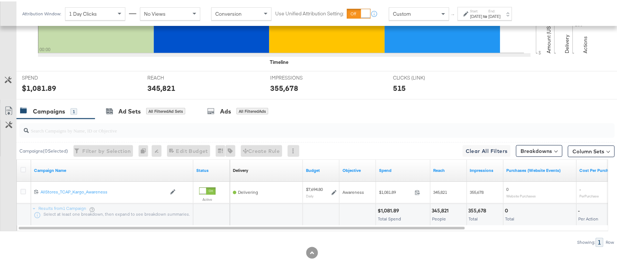
scroll to position [0, 0]
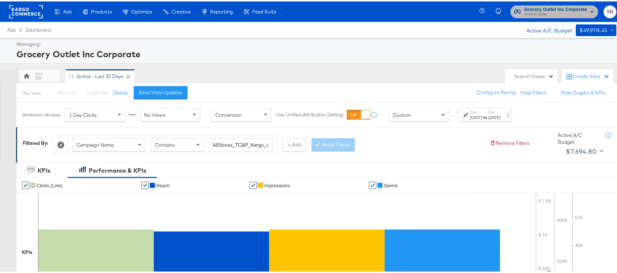
click at [552, 13] on span "Grocery Outlet" at bounding box center [556, 13] width 63 height 6
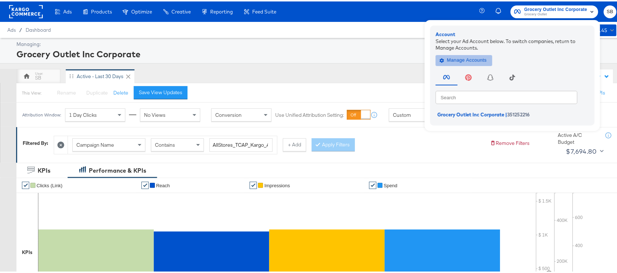
click at [450, 54] on button "Manage Accounts" at bounding box center [464, 58] width 57 height 11
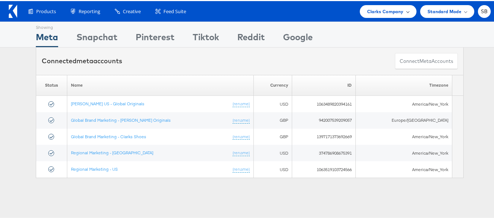
click at [376, 9] on span "Clarks Company" at bounding box center [385, 11] width 37 height 8
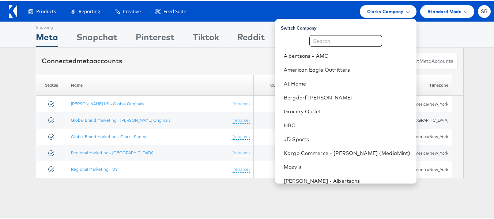
click at [462, 35] on div "Showing Meta Showing [GEOGRAPHIC_DATA] Showing Pinterest Showing Tiktok Showing…" at bounding box center [249, 33] width 499 height 26
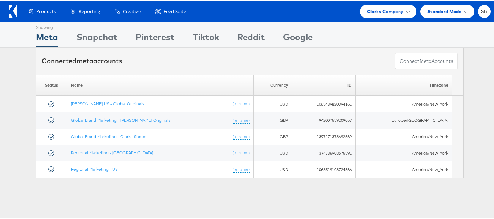
click at [477, 101] on div "Please Wait Loading Accounts .... Status Name Currency ID Timezone [PERSON_NAME…" at bounding box center [249, 125] width 499 height 103
click at [389, 14] on div "Clarks Company" at bounding box center [388, 10] width 57 height 13
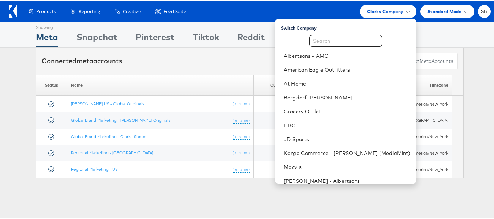
click at [480, 88] on div "Please Wait Loading Accounts .... Status Name Currency ID Timezone [PERSON_NAME…" at bounding box center [249, 125] width 499 height 103
